Goal: Manage account settings

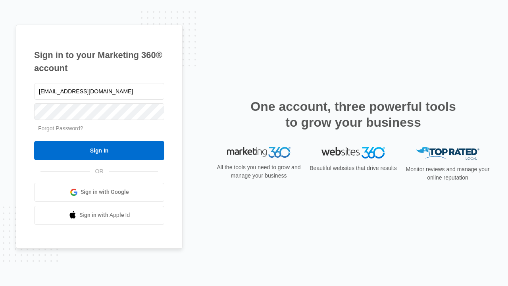
type input "dankie614@gmail.com"
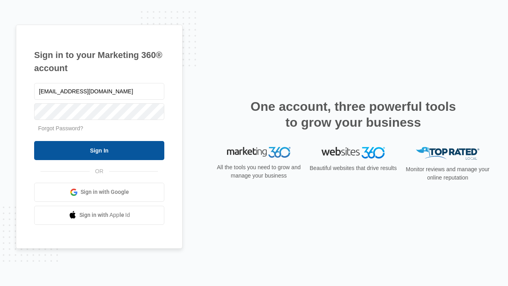
click at [99, 150] on input "Sign In" at bounding box center [99, 150] width 130 height 19
